Goal: Task Accomplishment & Management: Use online tool/utility

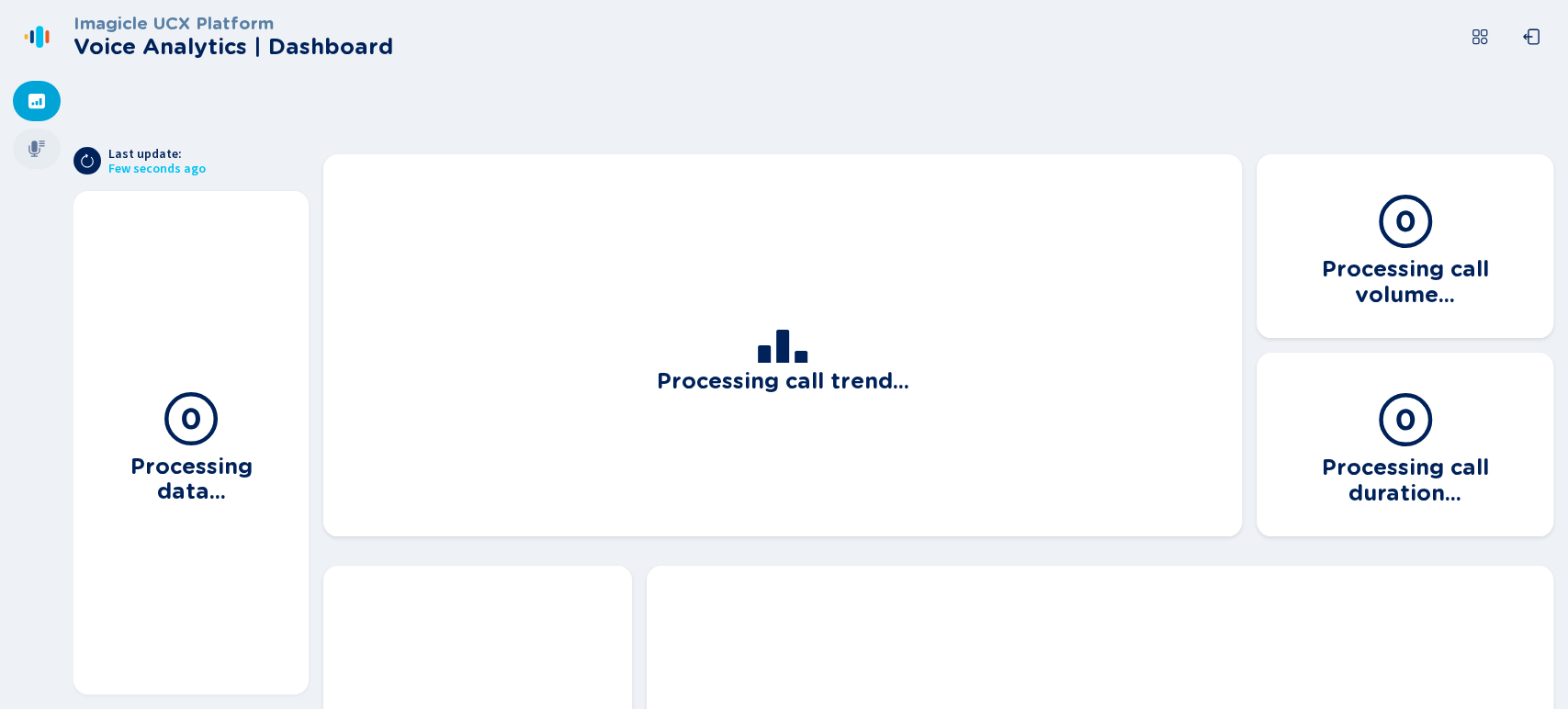
click at [32, 148] on icon at bounding box center [37, 148] width 16 height 16
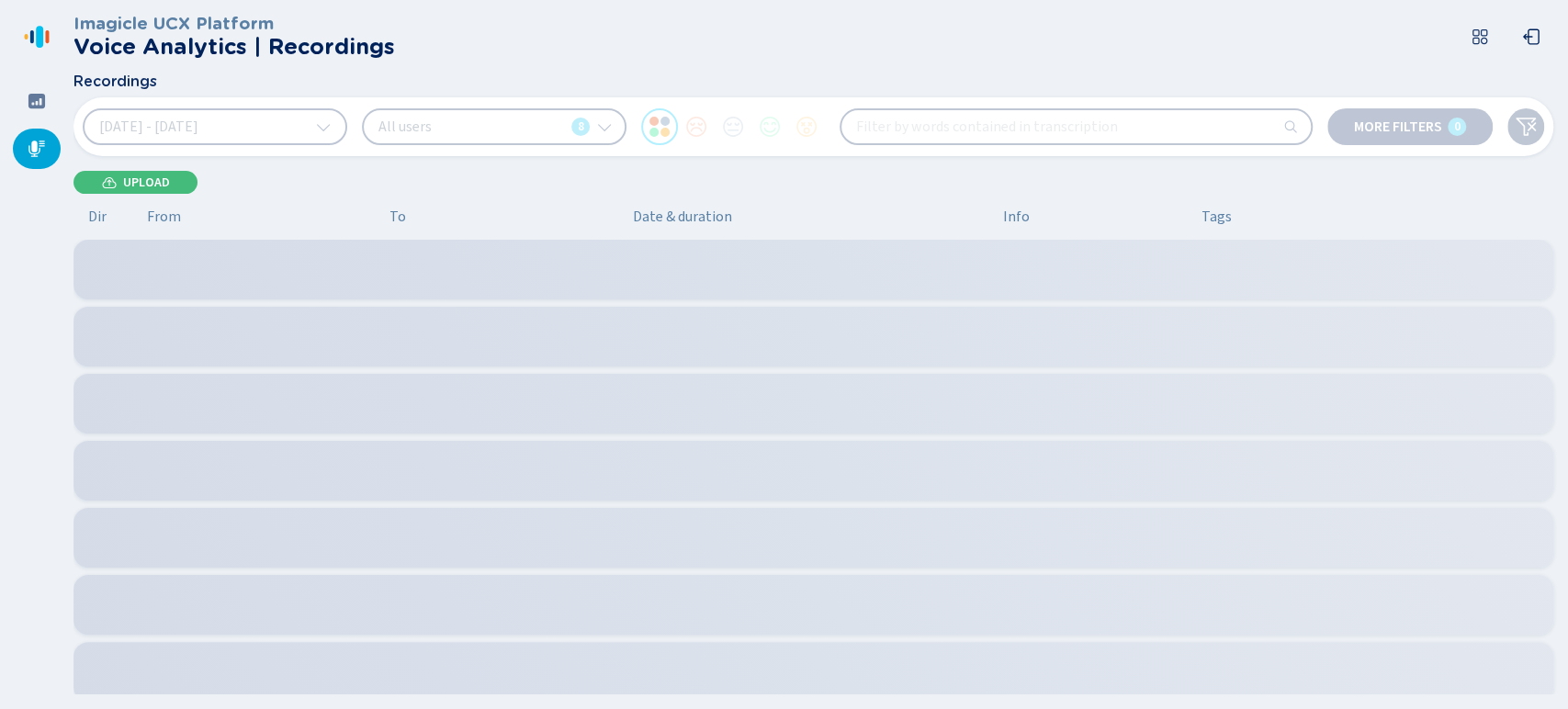
click at [333, 126] on button "[DATE] - [DATE]" at bounding box center [214, 127] width 264 height 37
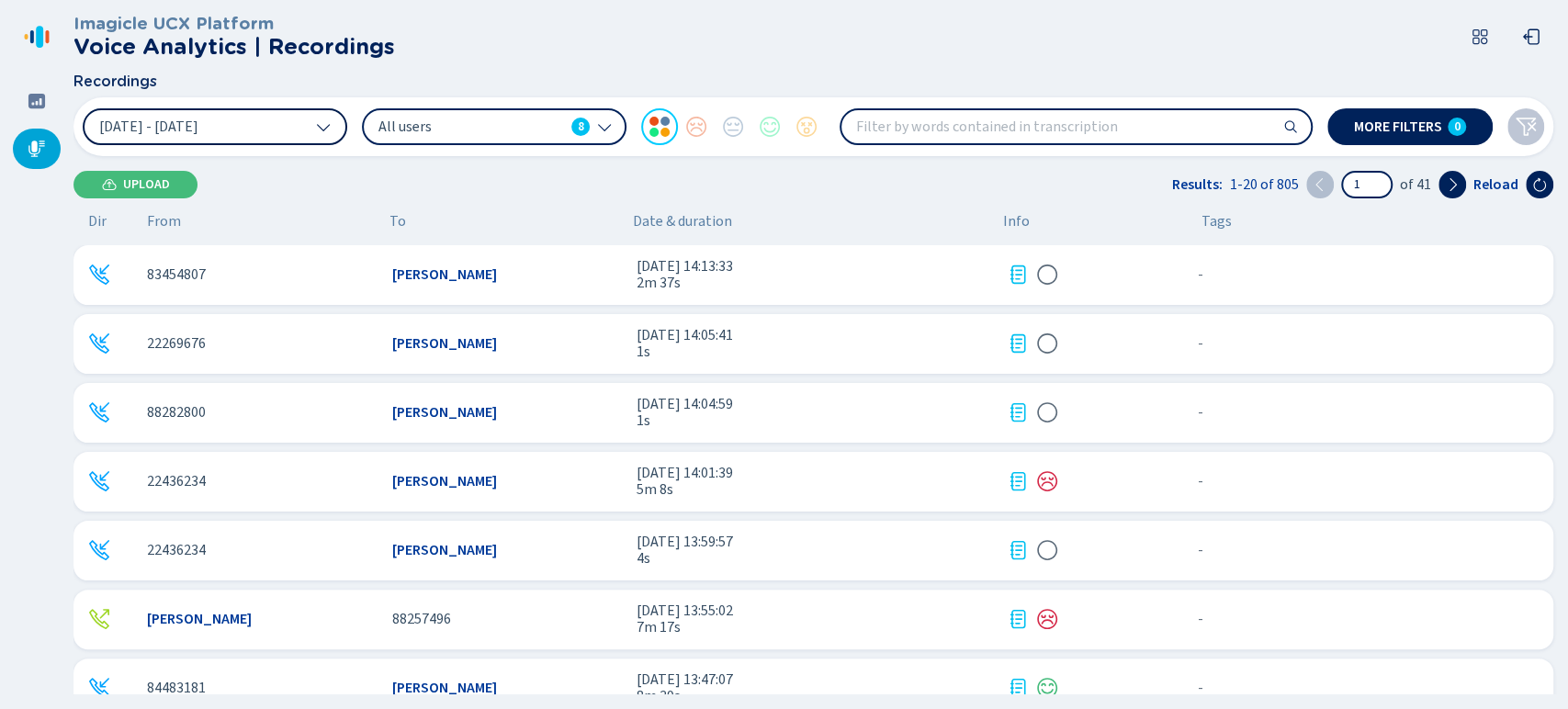
click at [330, 137] on button "[DATE] - [DATE]" at bounding box center [214, 127] width 264 height 37
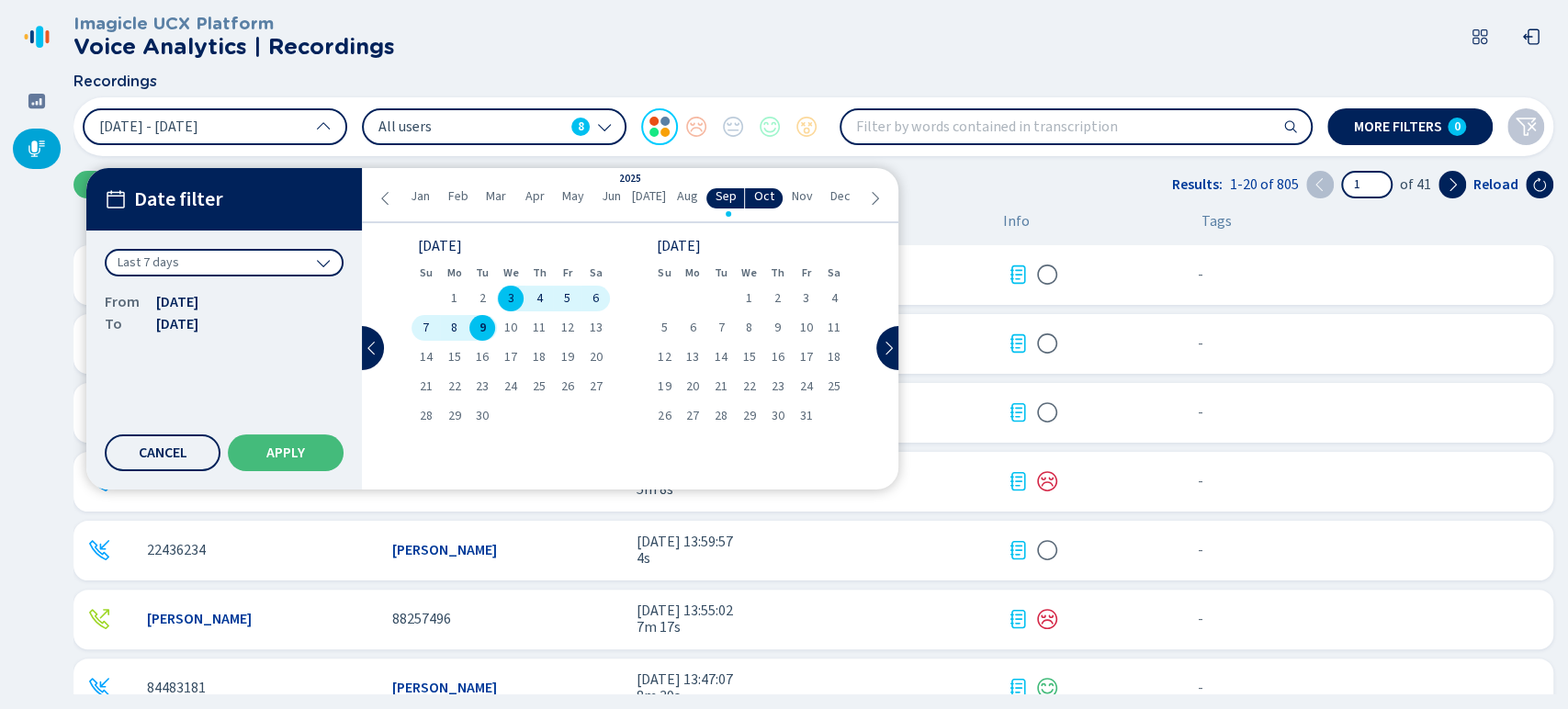
click at [452, 322] on span "8" at bounding box center [453, 328] width 7 height 12
click at [323, 451] on button "Apply" at bounding box center [285, 452] width 115 height 37
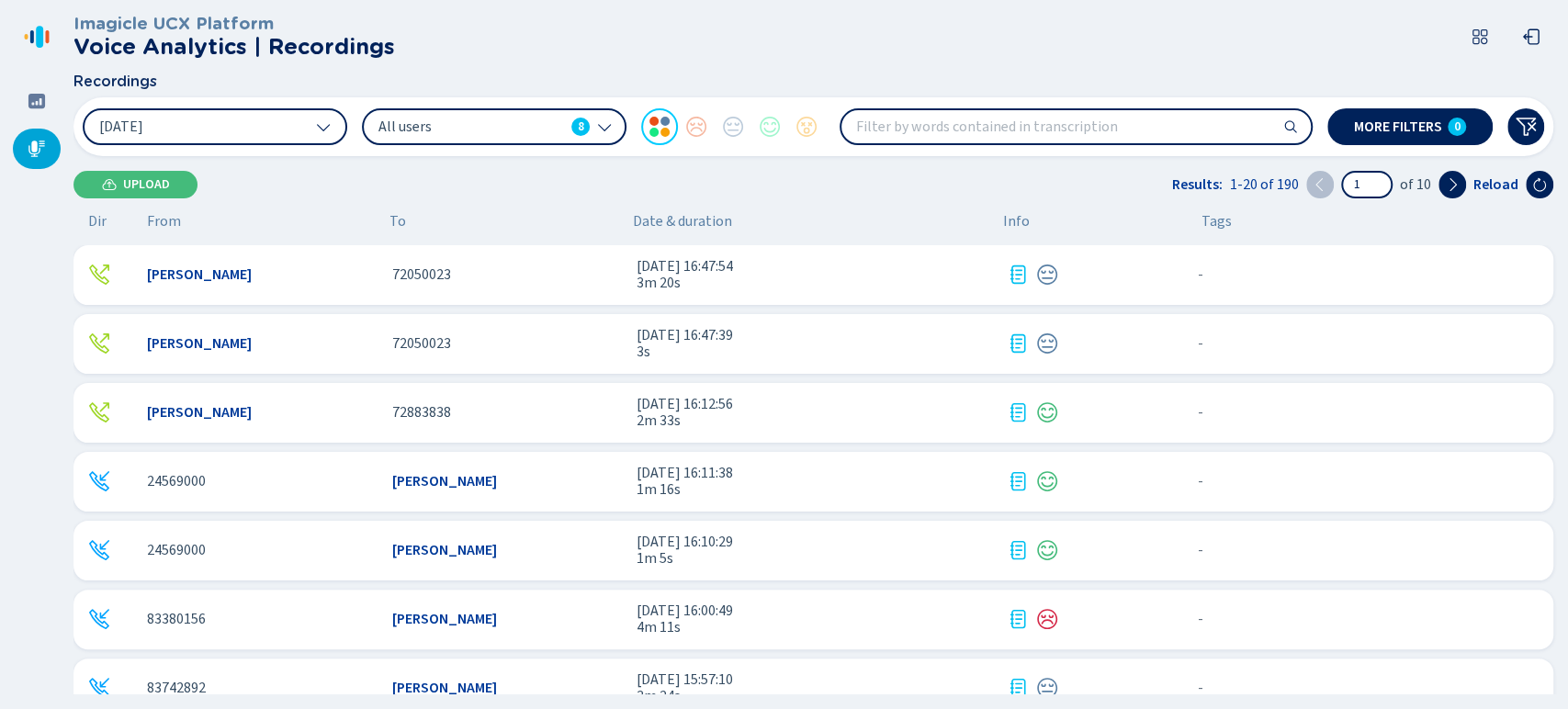
click at [506, 122] on span "All users" at bounding box center [471, 126] width 185 height 20
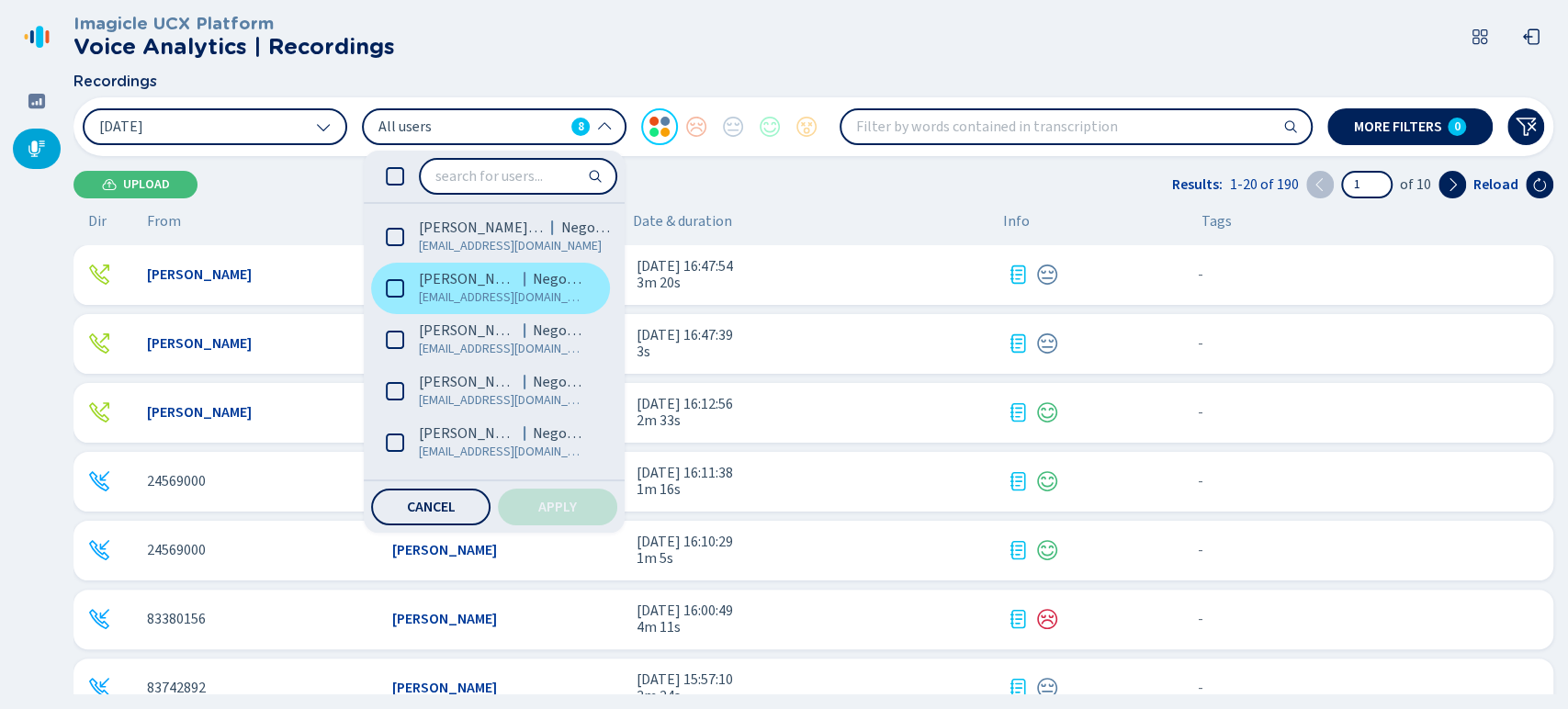
click at [386, 283] on icon at bounding box center [395, 288] width 18 height 18
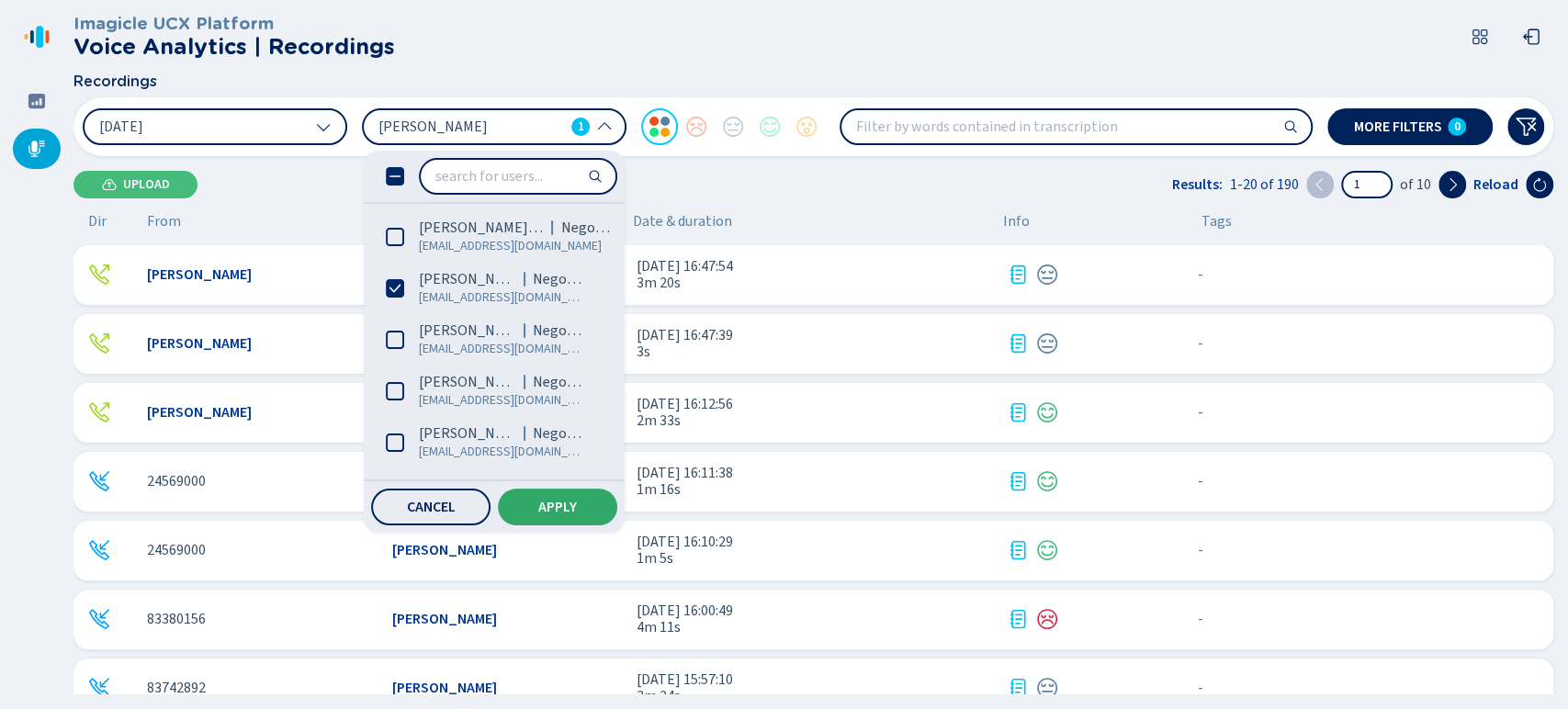
click at [518, 494] on button "Apply" at bounding box center [557, 507] width 119 height 37
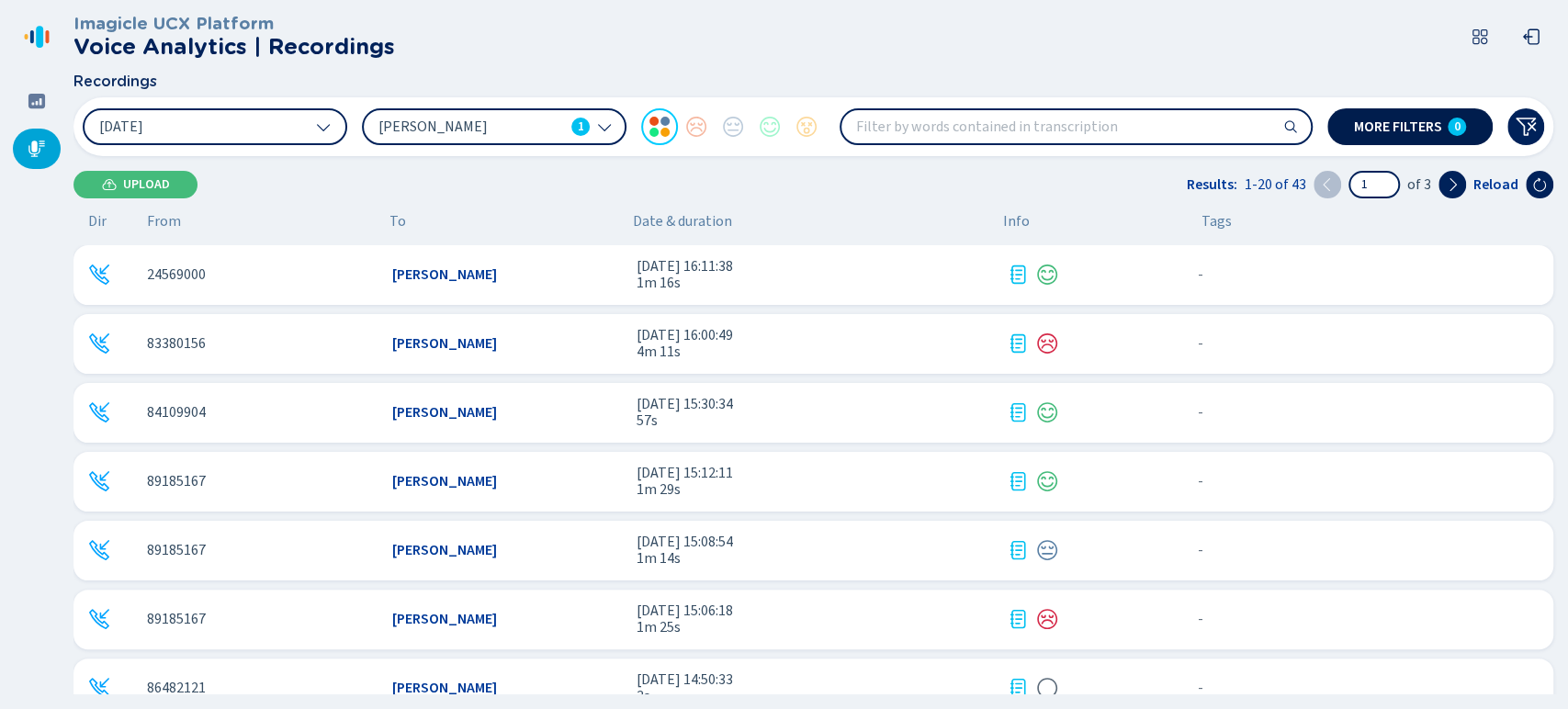
click at [1442, 133] on button "More filters 0" at bounding box center [1410, 127] width 165 height 37
click at [1417, 127] on span "More filters" at bounding box center [1398, 126] width 88 height 14
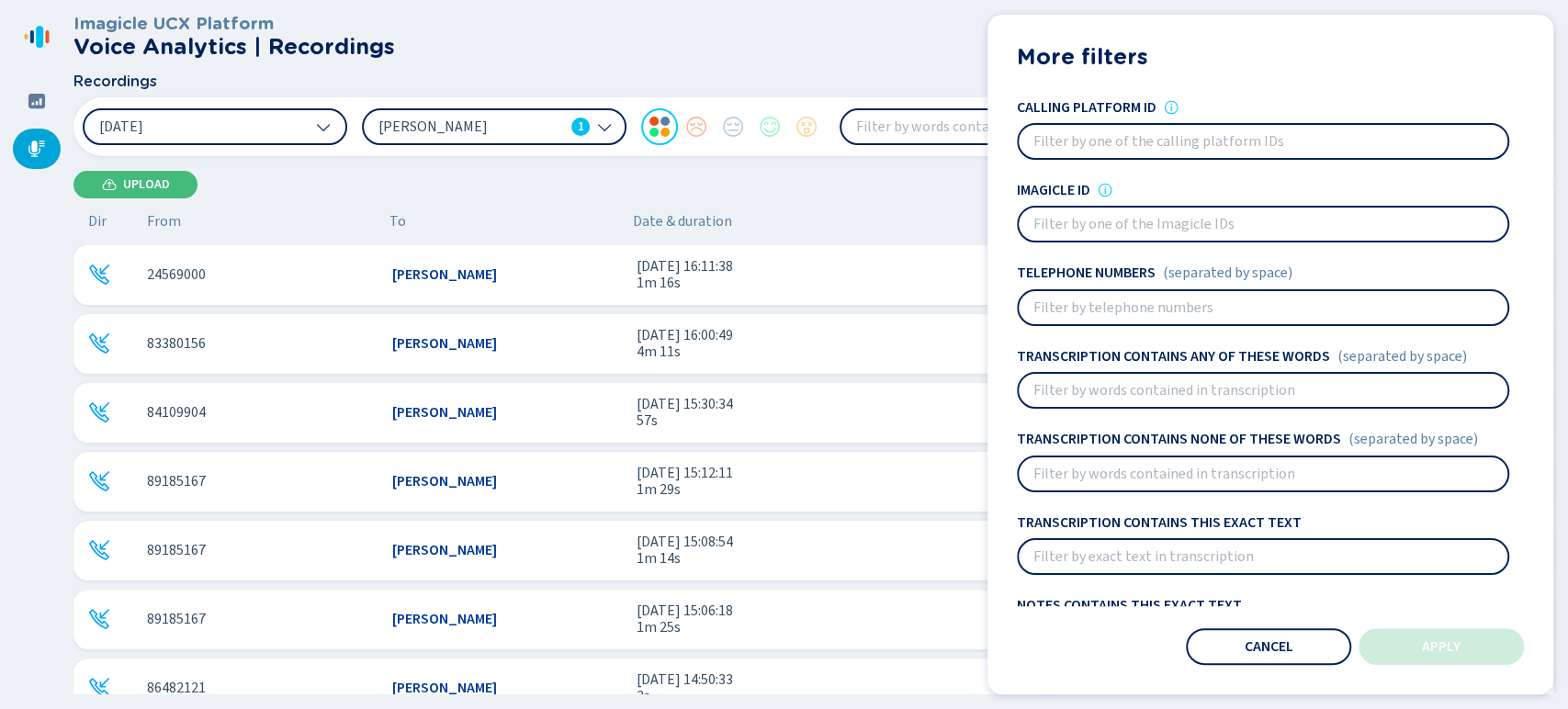
click at [1289, 309] on input at bounding box center [1262, 307] width 489 height 33
paste input "83525535"
type input "83525535"
drag, startPoint x: 1433, startPoint y: 677, endPoint x: 1436, endPoint y: 666, distance: 11.4
click at [1433, 675] on div "More filters Users [PERSON_NAME] 1 Sentiments Calling platform ID Imagicle ID T…" at bounding box center [1270, 354] width 566 height 680
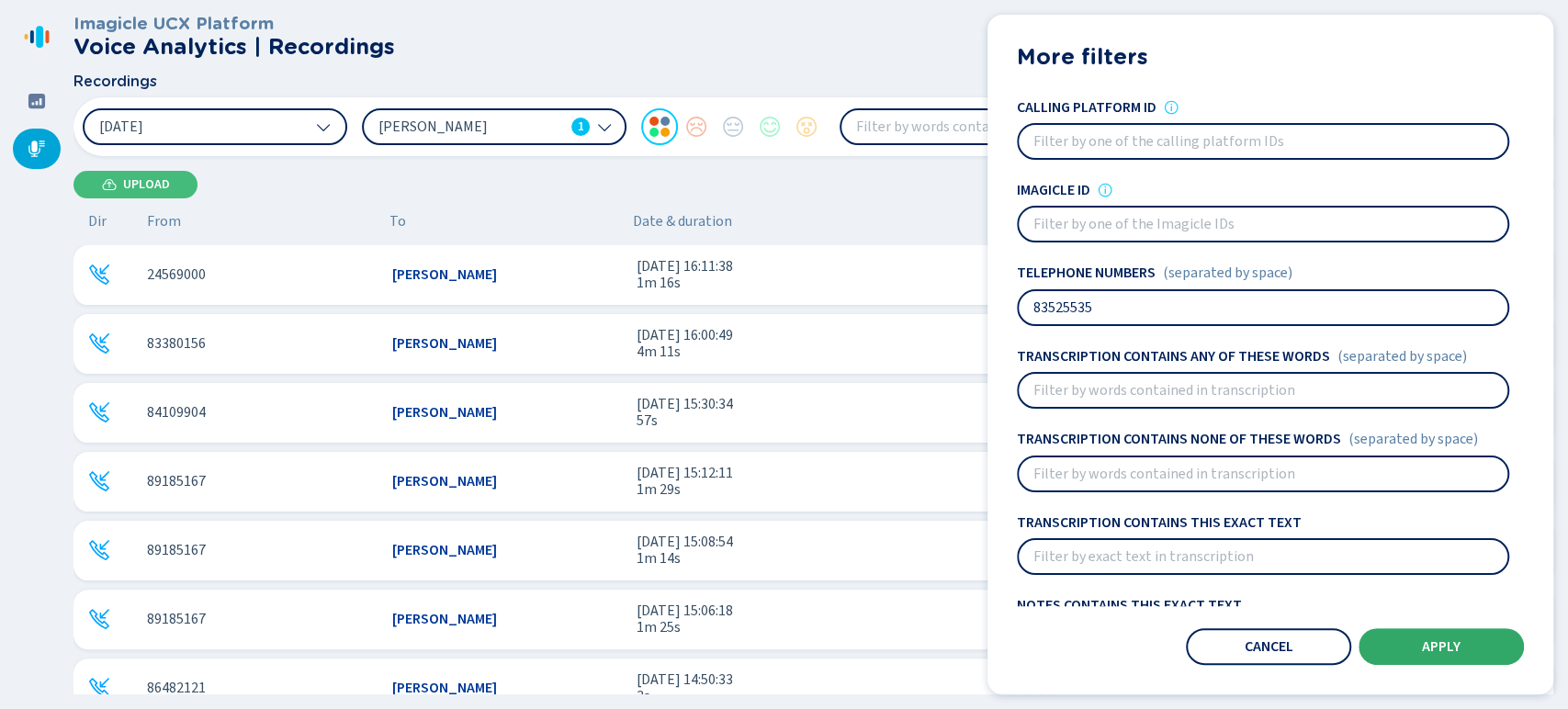
click at [1439, 659] on button "Apply" at bounding box center [1441, 647] width 165 height 37
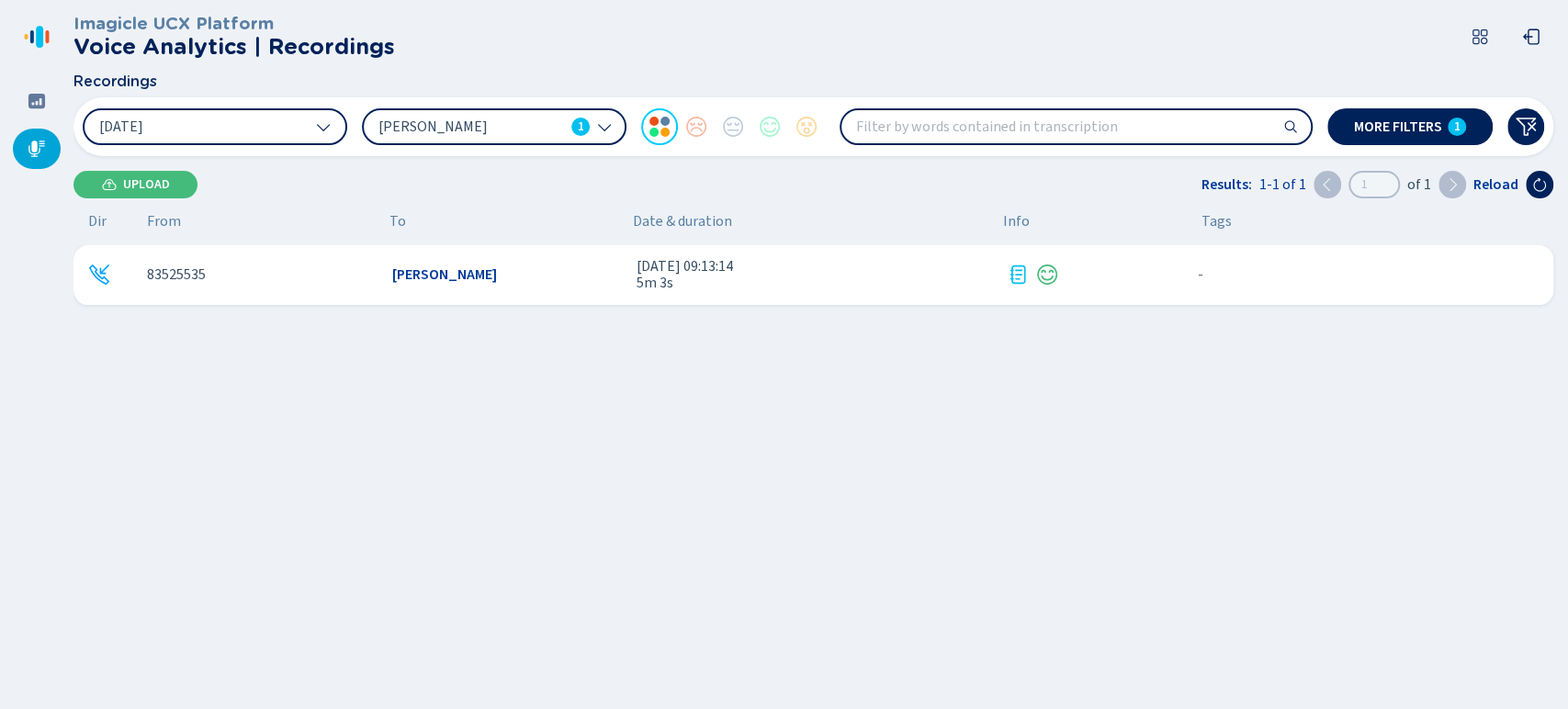
click at [449, 275] on span "[PERSON_NAME]" at bounding box center [444, 274] width 105 height 16
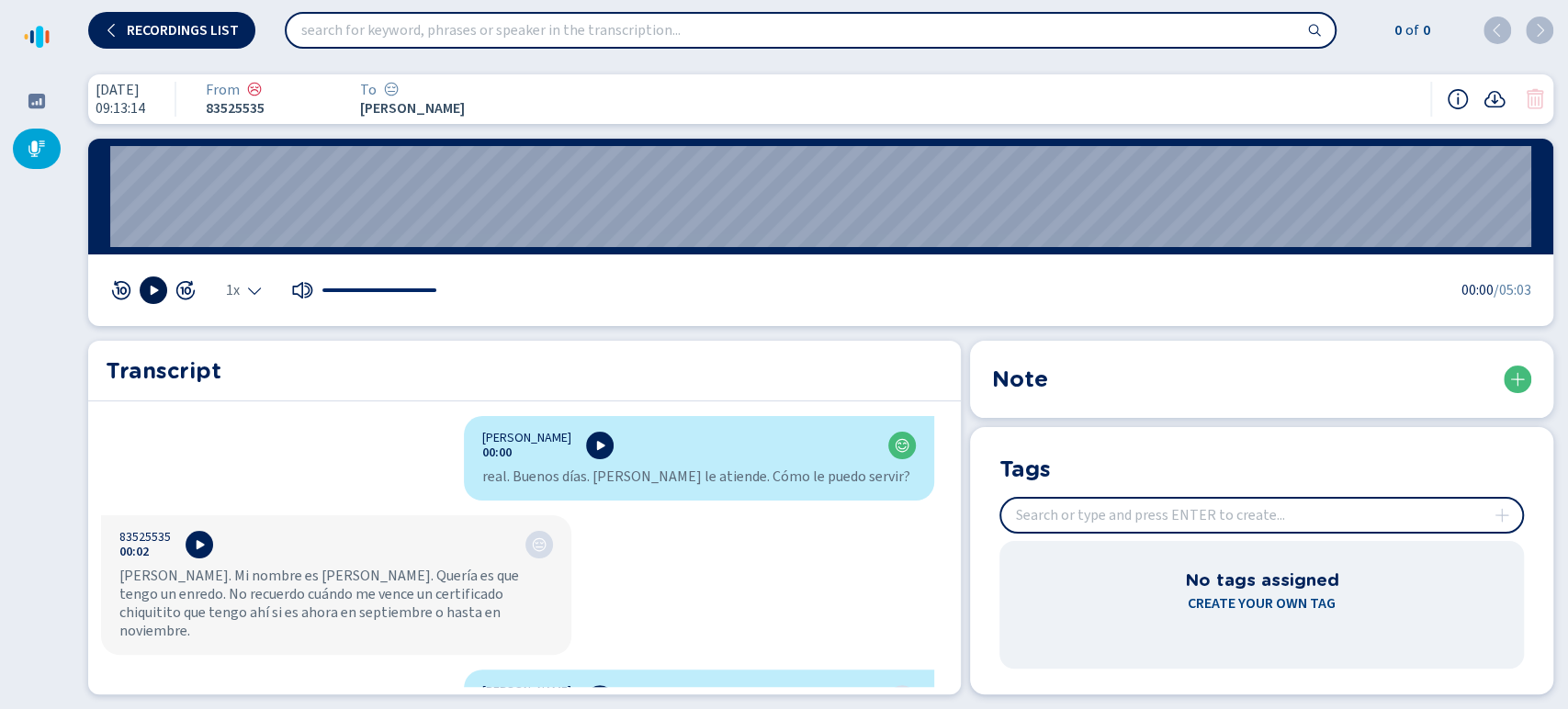
click at [141, 290] on button at bounding box center [153, 290] width 28 height 28
click at [234, 287] on span "1x" at bounding box center [233, 290] width 13 height 14
click at [257, 257] on li "2x" at bounding box center [248, 263] width 42 height 30
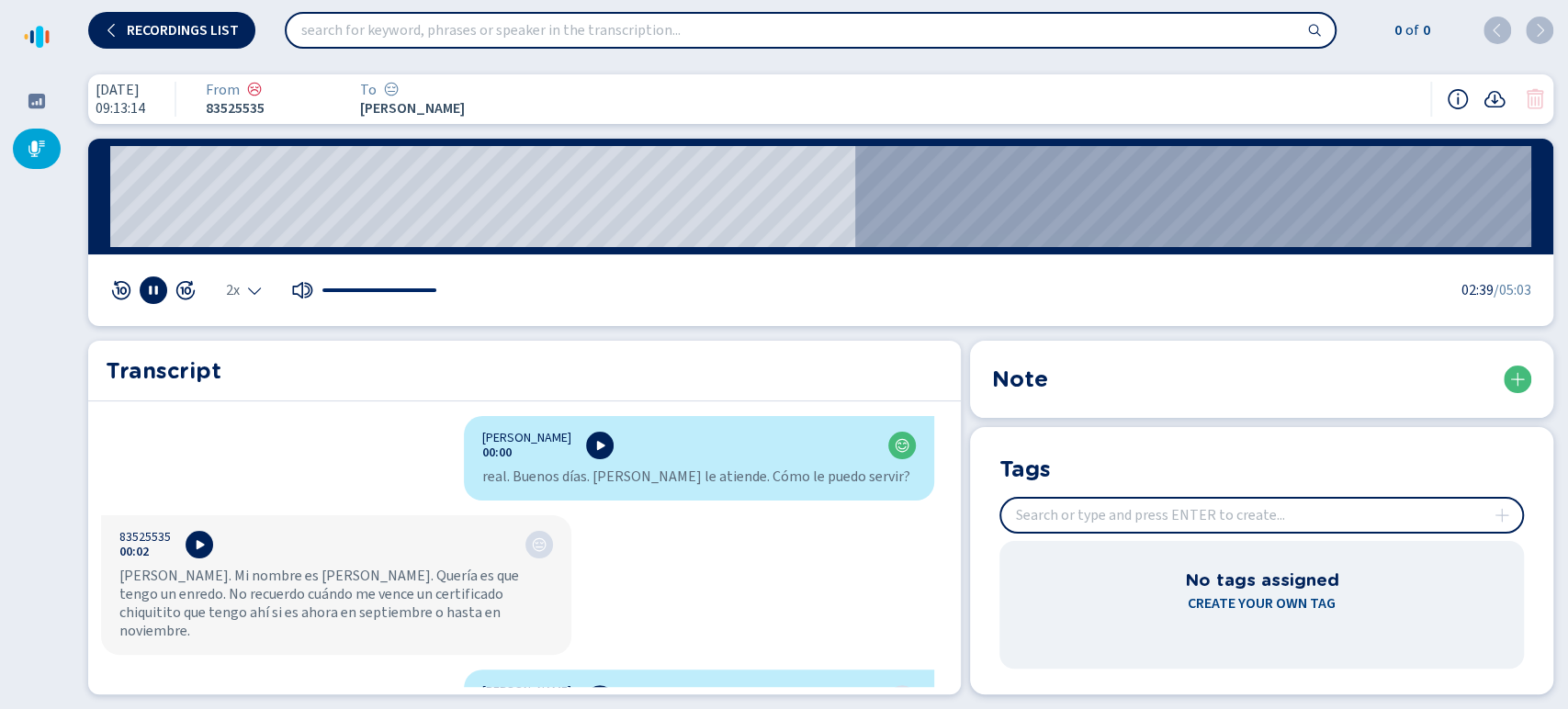
click at [235, 303] on div "2x" at bounding box center [274, 290] width 328 height 28
click at [256, 293] on icon "Select the playback speed" at bounding box center [254, 292] width 12 height 8
click at [256, 236] on li "1.5x" at bounding box center [248, 234] width 42 height 30
